Goal: Navigation & Orientation: Find specific page/section

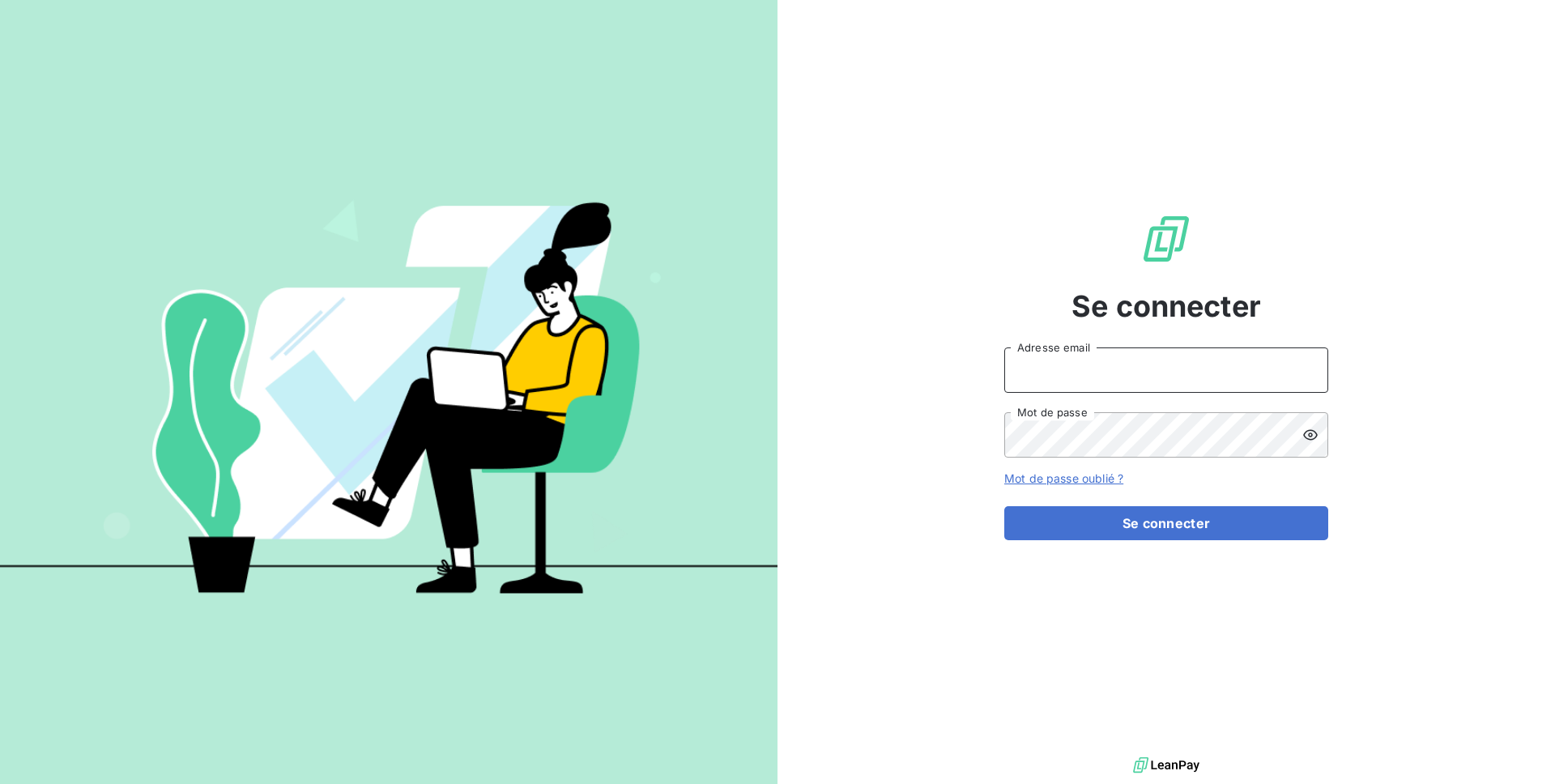
type input "[EMAIL_ADDRESS][DOMAIN_NAME]"
click at [1114, 360] on input "[EMAIL_ADDRESS][DOMAIN_NAME]" at bounding box center [1165, 370] width 324 height 45
type input "admin@regiecaraibes"
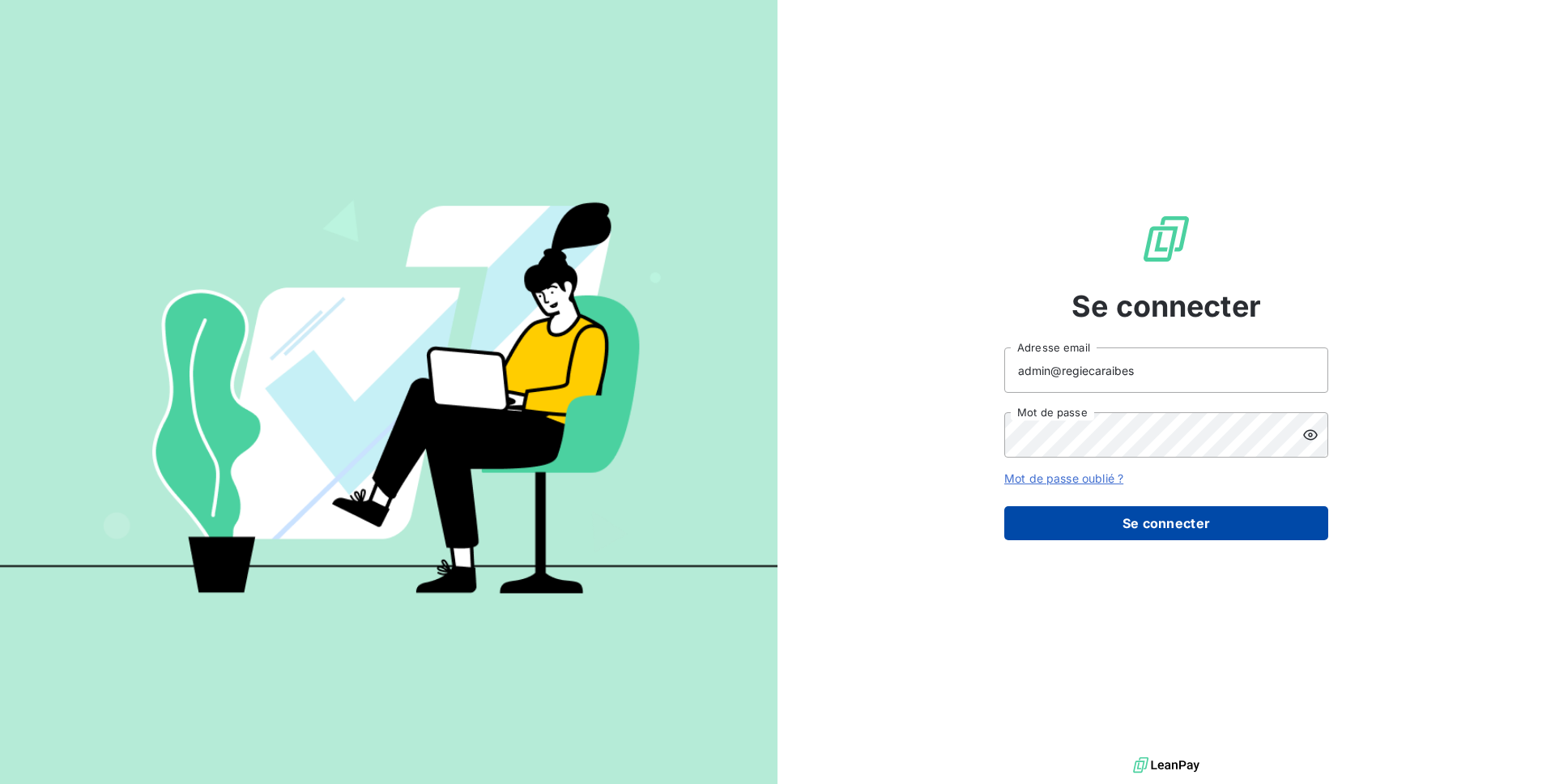
click at [1147, 530] on button "Se connecter" at bounding box center [1165, 523] width 324 height 34
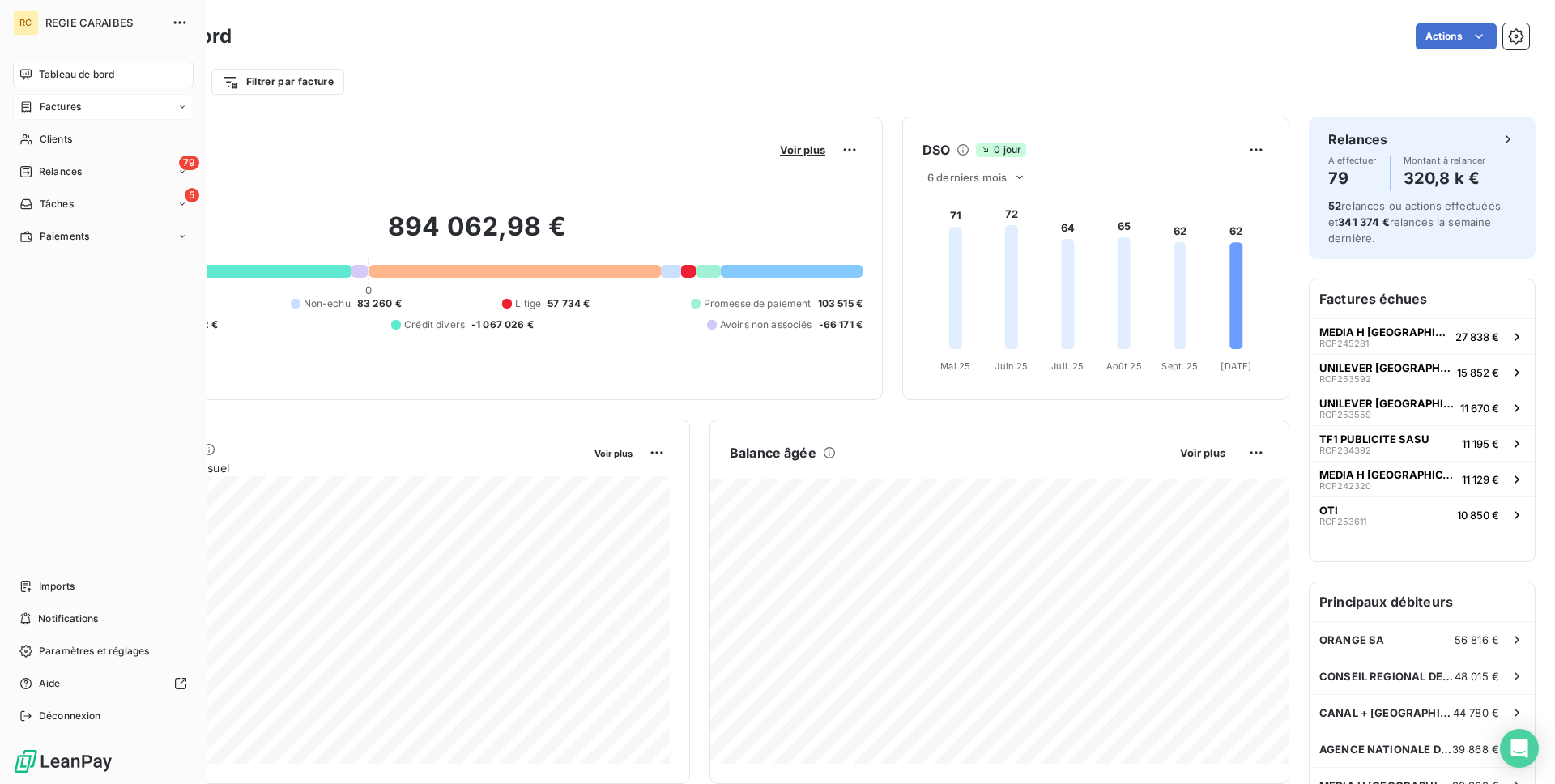
click at [28, 107] on icon at bounding box center [26, 107] width 10 height 11
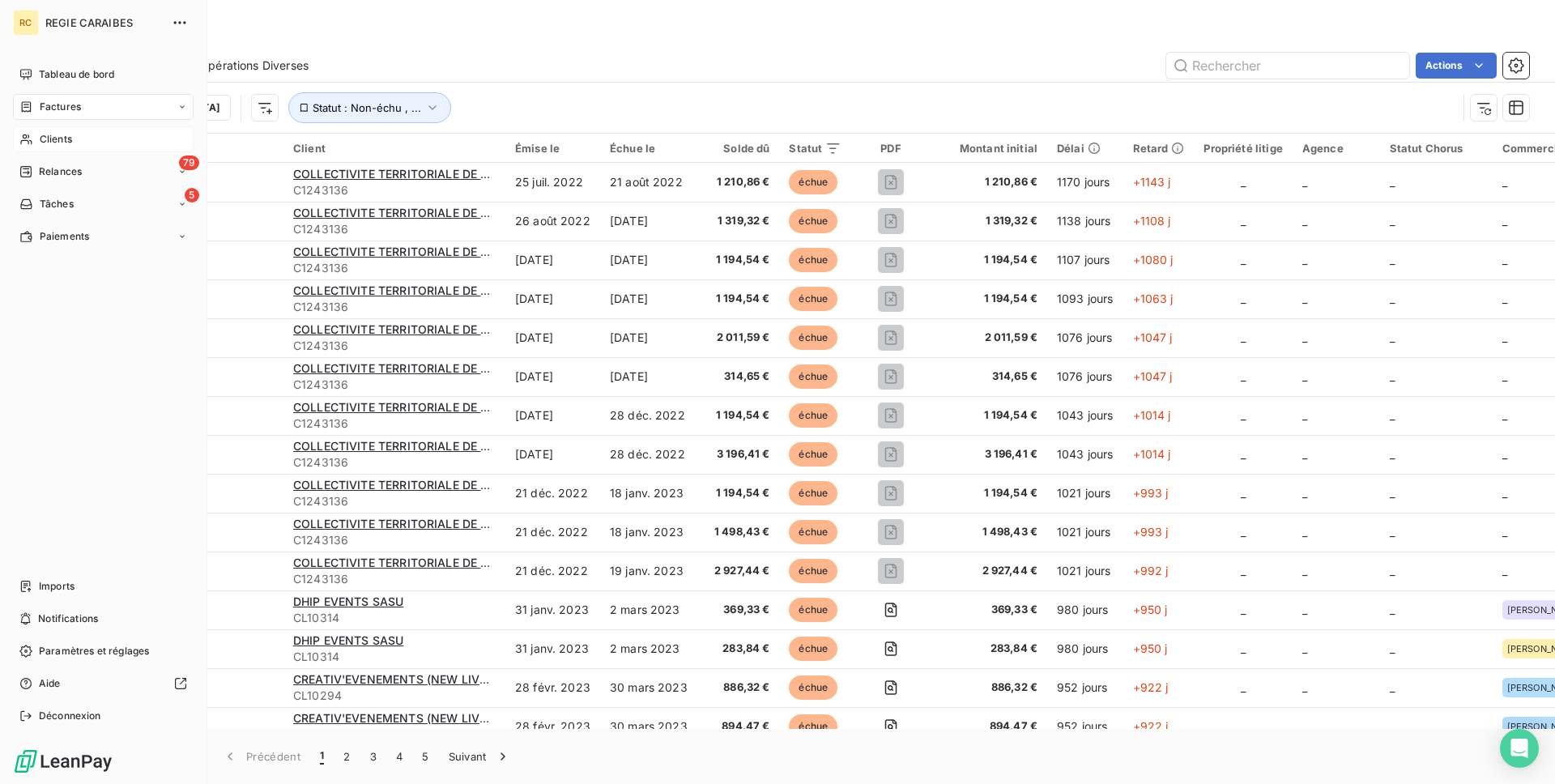
click at [34, 138] on div "Clients" at bounding box center [102, 139] width 180 height 26
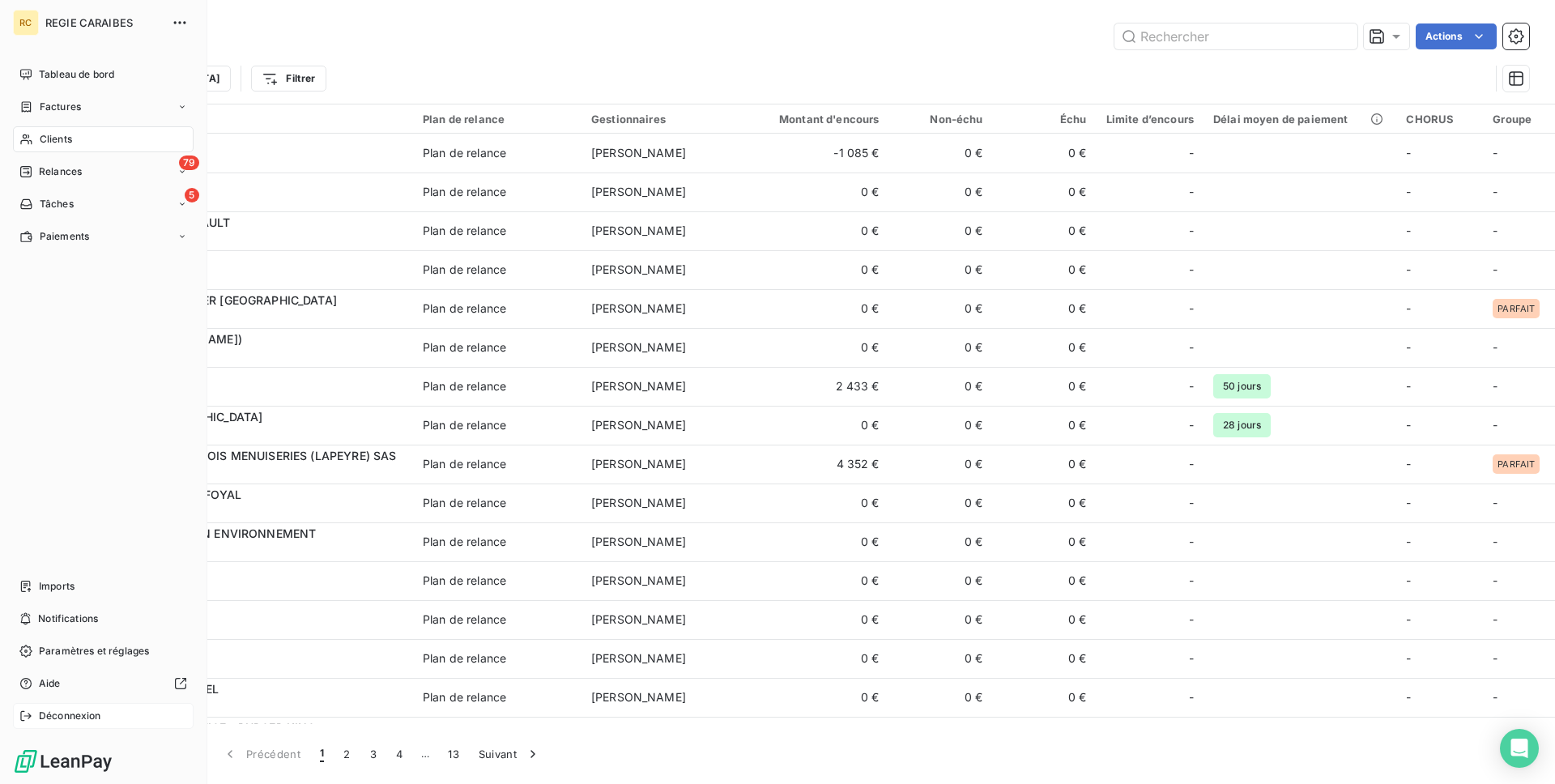
click at [45, 714] on span "Déconnexion" at bounding box center [70, 715] width 63 height 15
